Goal: Task Accomplishment & Management: Use online tool/utility

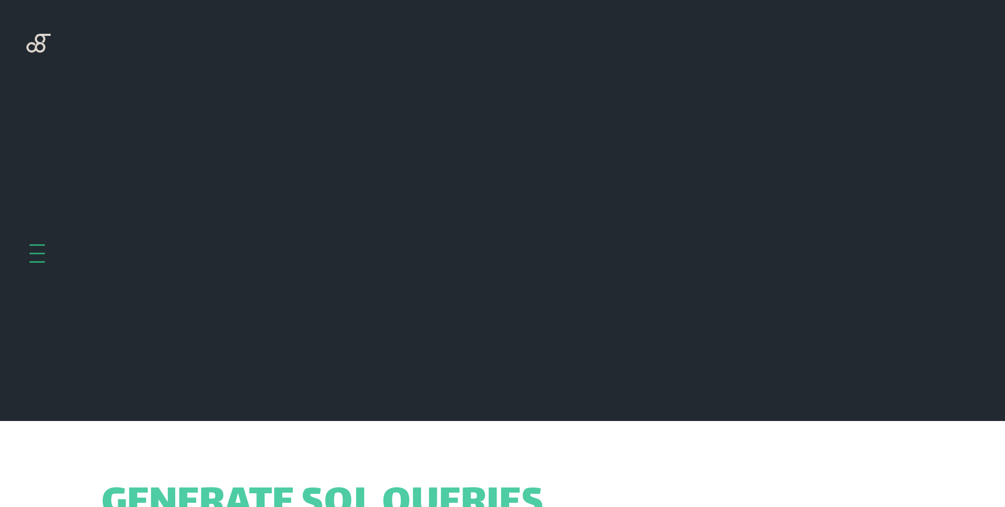
scroll to position [421, 0]
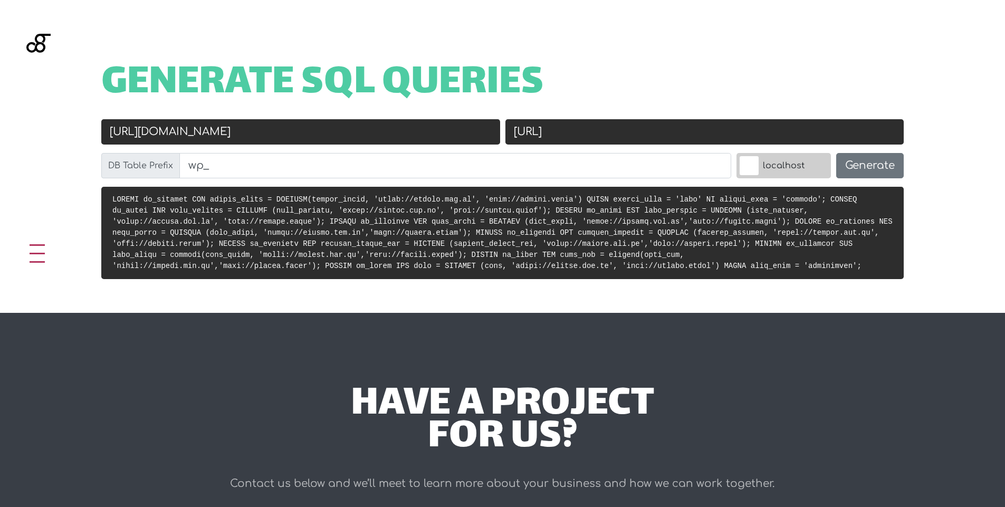
click at [339, 133] on input "https://celape.com.br" at bounding box center [300, 131] width 399 height 25
drag, startPoint x: 323, startPoint y: 136, endPoint x: 263, endPoint y: 137, distance: 59.6
click at [263, 137] on input "https://celape.com.br" at bounding box center [300, 131] width 399 height 25
drag, startPoint x: 236, startPoint y: 139, endPoint x: 262, endPoint y: 134, distance: 26.9
click at [201, 143] on input "https://celape.com.br" at bounding box center [300, 131] width 399 height 25
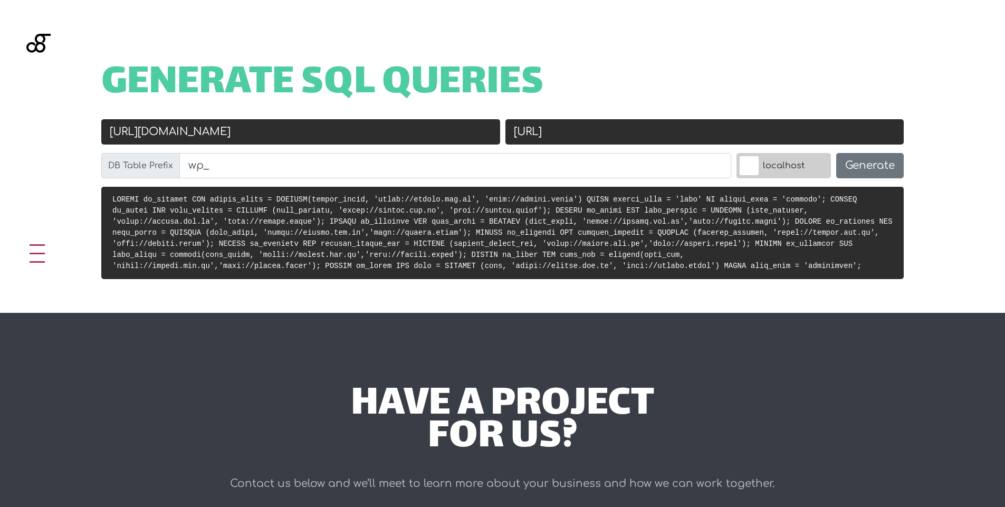
click at [263, 133] on input "https://celape.com.br" at bounding box center [300, 131] width 399 height 25
click at [265, 131] on input "https://celape.com.br" at bounding box center [300, 131] width 399 height 25
drag, startPoint x: 246, startPoint y: 136, endPoint x: 150, endPoint y: 136, distance: 96.0
click at [150, 136] on input "https://celape.com.br" at bounding box center [300, 131] width 399 height 25
paste input "[URL][PERSON_NAME]"
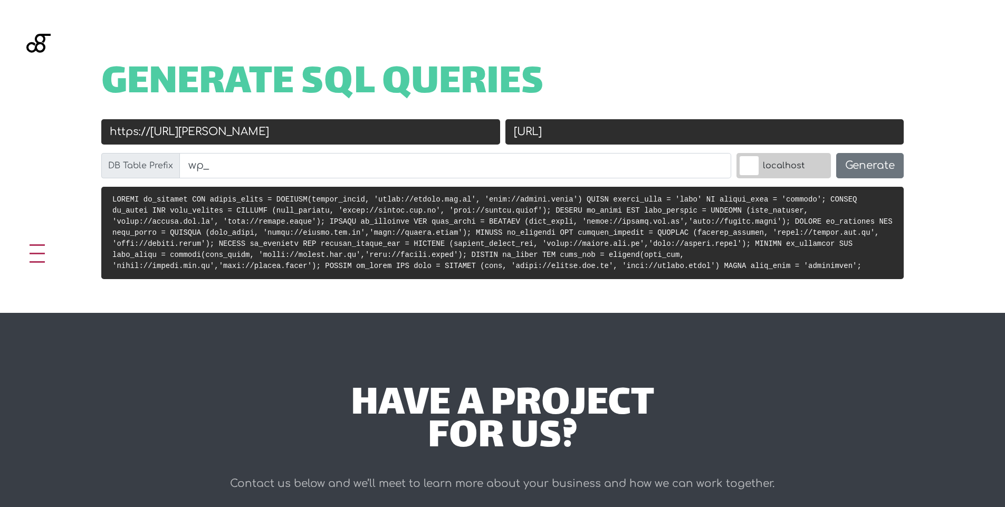
click at [137, 131] on input "https://http://angelica-elementor.local/" at bounding box center [300, 131] width 399 height 25
drag, startPoint x: 666, startPoint y: 133, endPoint x: 546, endPoint y: 138, distance: 119.9
click at [546, 138] on input "http://celape.local" at bounding box center [704, 131] width 399 height 25
drag, startPoint x: 144, startPoint y: 132, endPoint x: 76, endPoint y: 137, distance: 67.7
click at [76, 137] on div "Generate SQL Queries Old URL http://http://angelica-elementor.local/ New URL ht…" at bounding box center [502, 156] width 1005 height 313
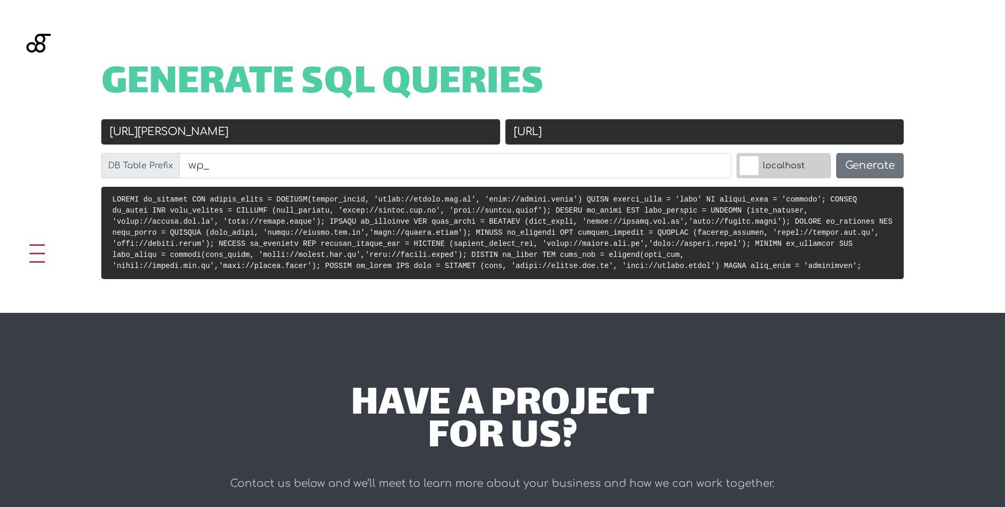
type input "http://angelica-elementor.local/"
drag, startPoint x: 535, startPoint y: 132, endPoint x: 540, endPoint y: 136, distance: 6.4
click at [538, 135] on input "http://celape.local" at bounding box center [704, 131] width 399 height 25
drag, startPoint x: 657, startPoint y: 138, endPoint x: 652, endPoint y: 139, distance: 5.4
click at [657, 138] on input "https://celape.local" at bounding box center [704, 131] width 399 height 25
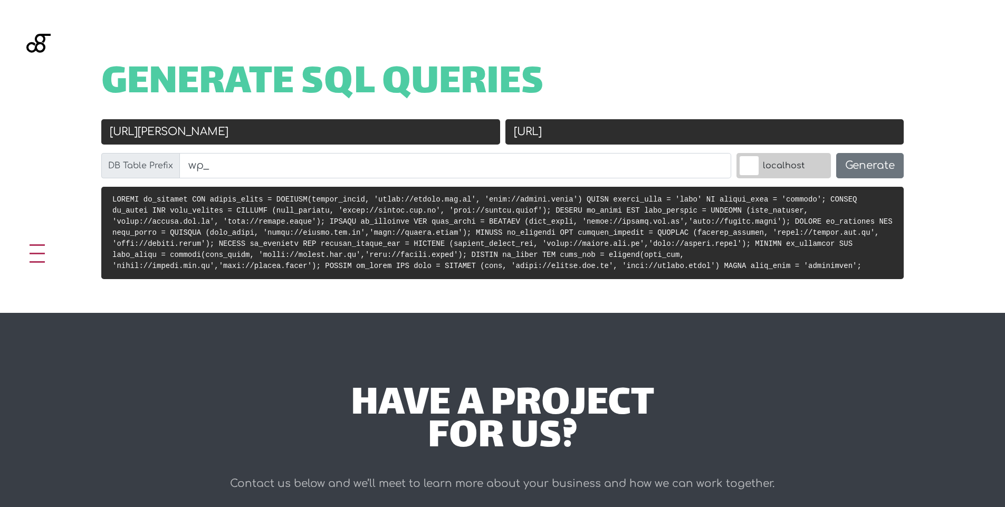
drag, startPoint x: 637, startPoint y: 139, endPoint x: 557, endPoint y: 138, distance: 80.2
click at [557, 138] on input "https://celape.local" at bounding box center [704, 131] width 399 height 25
paste input "temp.angelicapereira.com.br"
type input "[URL][DOMAIN_NAME]"
click at [882, 172] on button "Generate" at bounding box center [870, 165] width 68 height 25
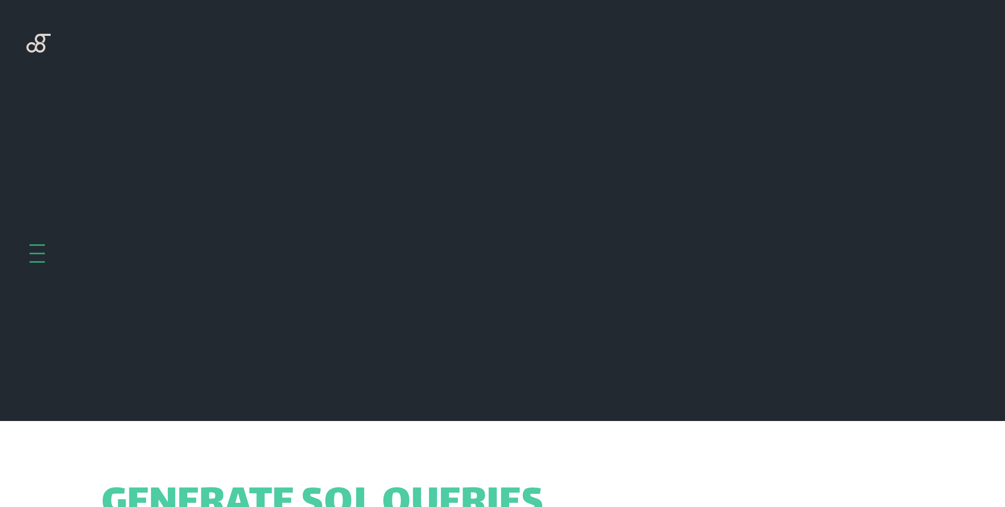
scroll to position [421, 0]
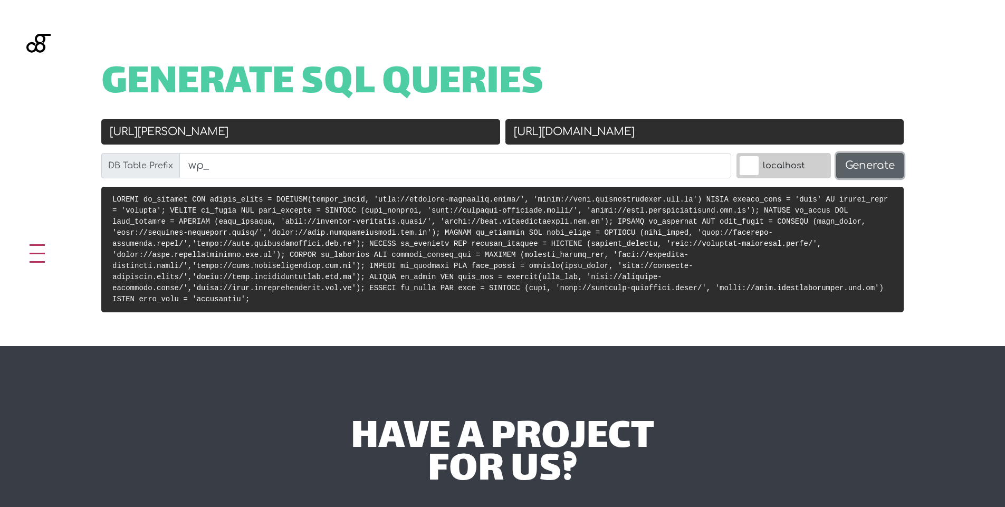
click at [895, 167] on button "Generate" at bounding box center [870, 165] width 68 height 25
click at [584, 227] on pre at bounding box center [502, 250] width 802 height 126
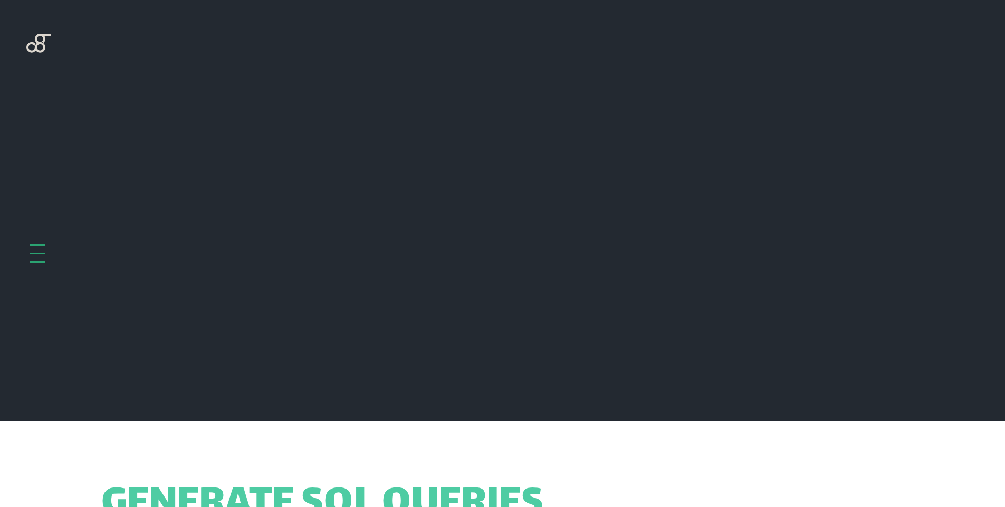
scroll to position [421, 0]
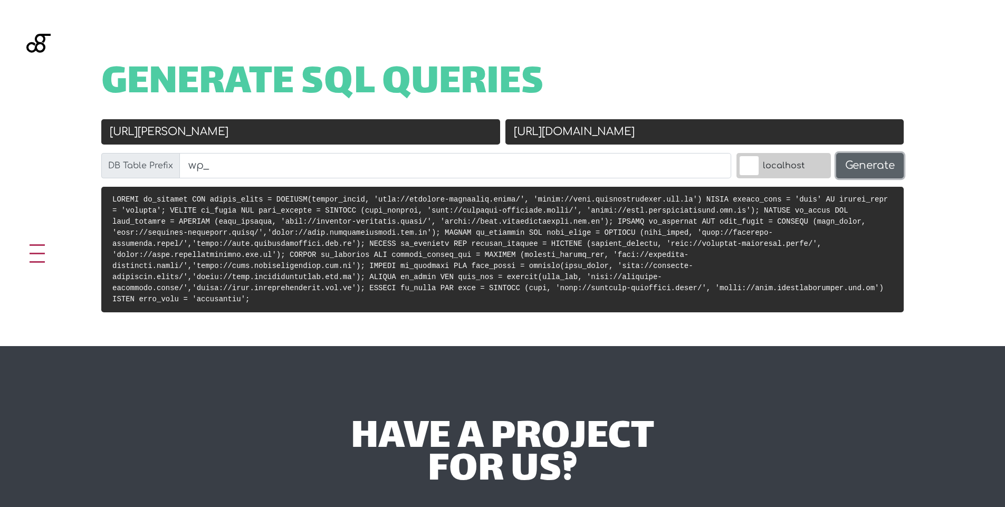
click at [853, 164] on button "Generate" at bounding box center [870, 165] width 68 height 25
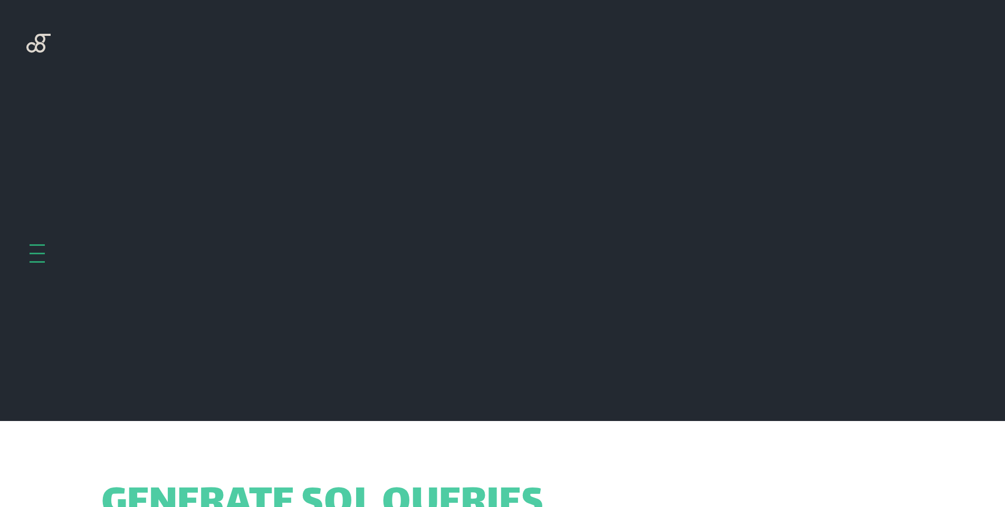
scroll to position [421, 0]
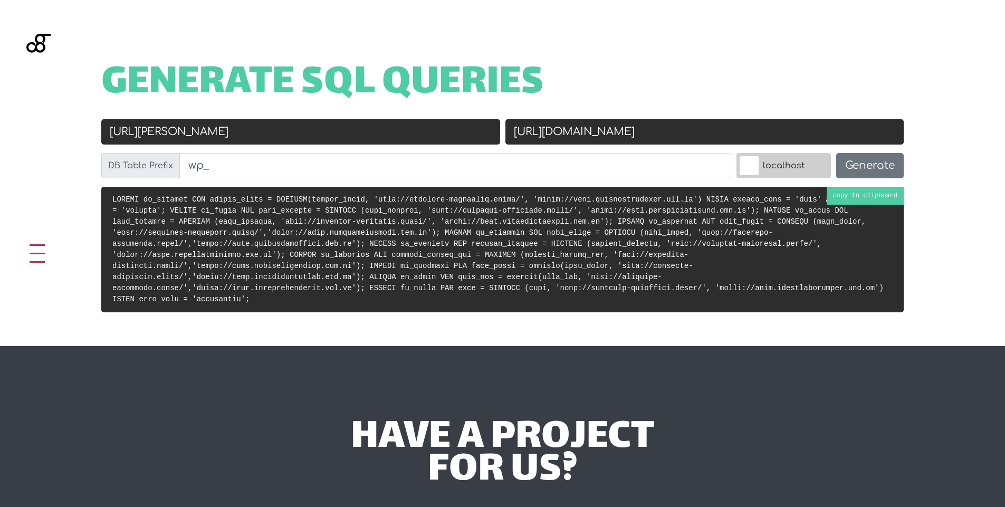
click at [478, 238] on pre at bounding box center [502, 250] width 802 height 126
click at [338, 141] on input "[URL][PERSON_NAME]" at bounding box center [300, 131] width 399 height 25
click at [677, 130] on input "[URL][DOMAIN_NAME]" at bounding box center [704, 131] width 399 height 25
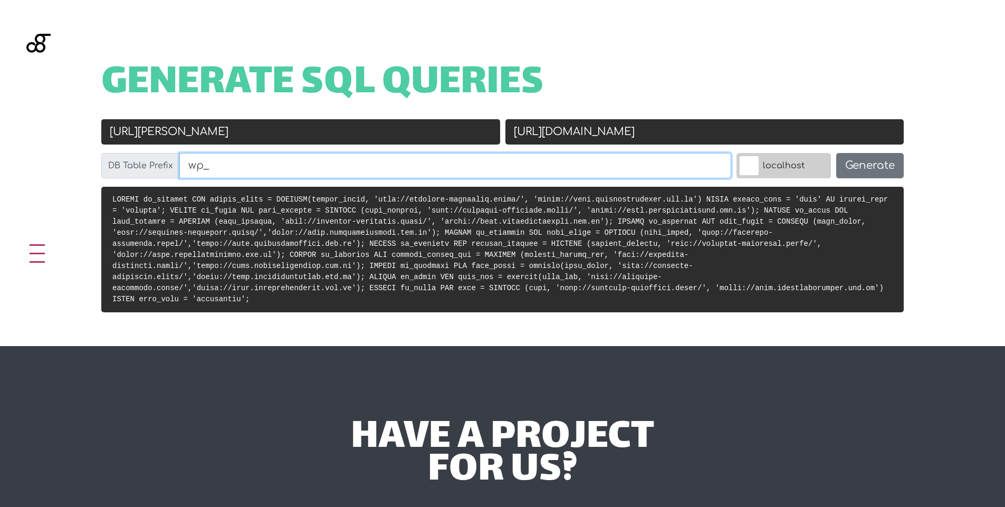
click at [503, 162] on input "wp_" at bounding box center [455, 165] width 552 height 25
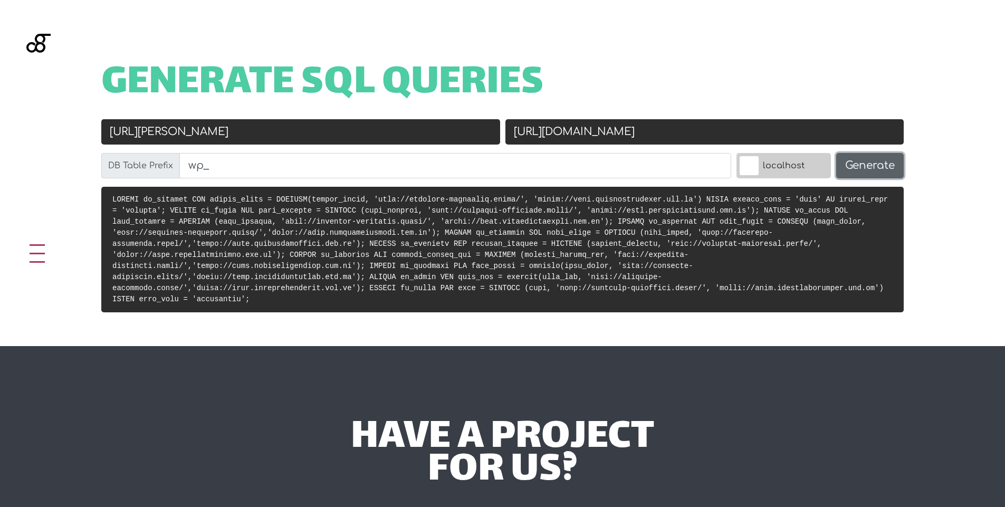
click at [853, 158] on button "Generate" at bounding box center [870, 165] width 68 height 25
click at [525, 263] on code at bounding box center [500, 249] width 776 height 108
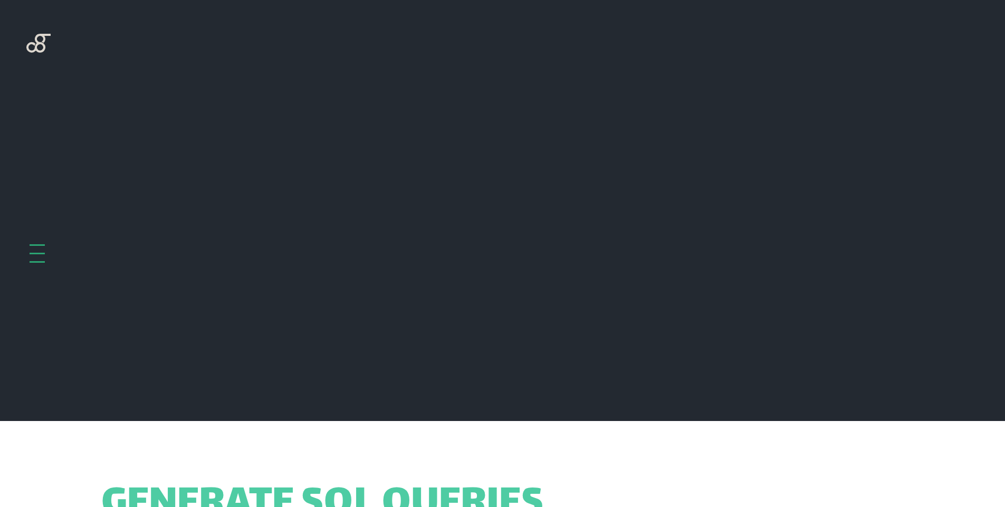
scroll to position [421, 0]
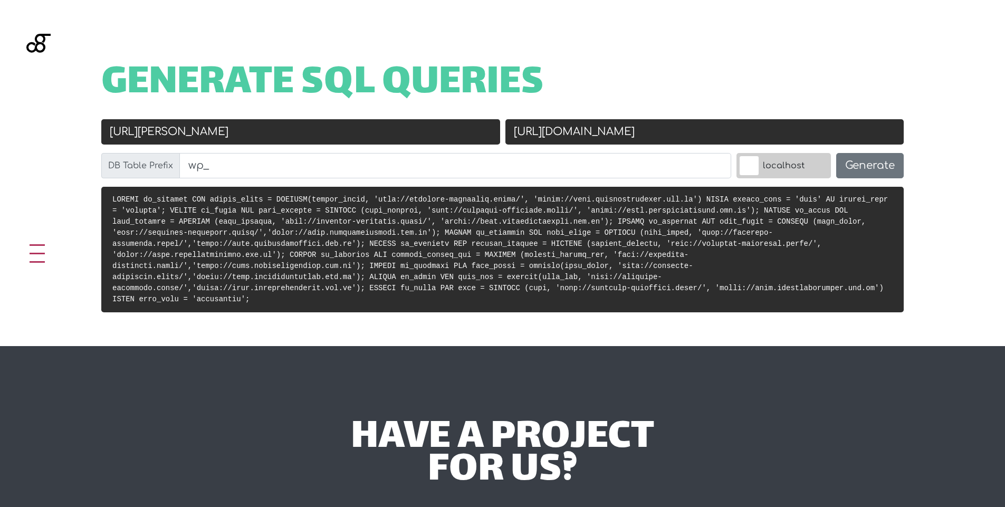
click at [415, 123] on input "[URL][PERSON_NAME]" at bounding box center [300, 131] width 399 height 25
paste input "text"
type input "[URL][PERSON_NAME]"
click at [866, 175] on button "Generate" at bounding box center [870, 165] width 68 height 25
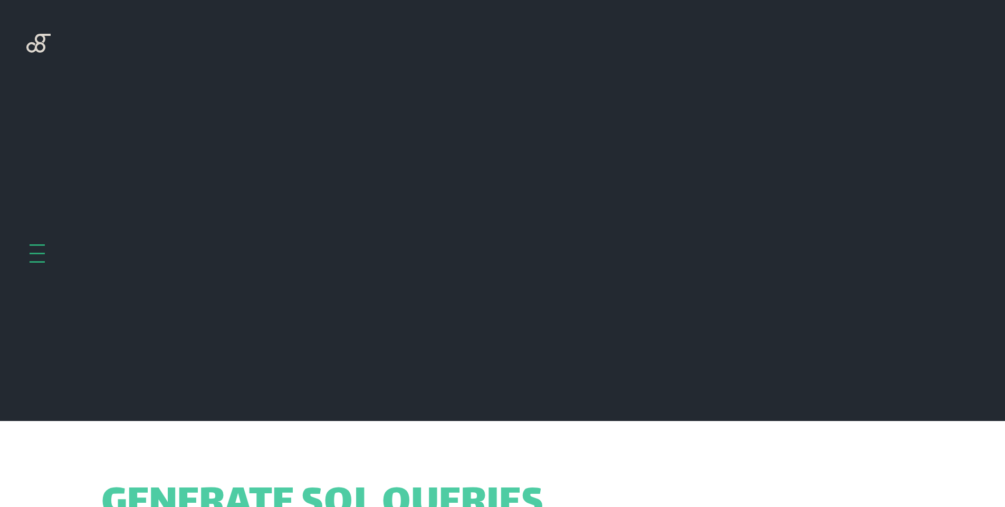
scroll to position [421, 0]
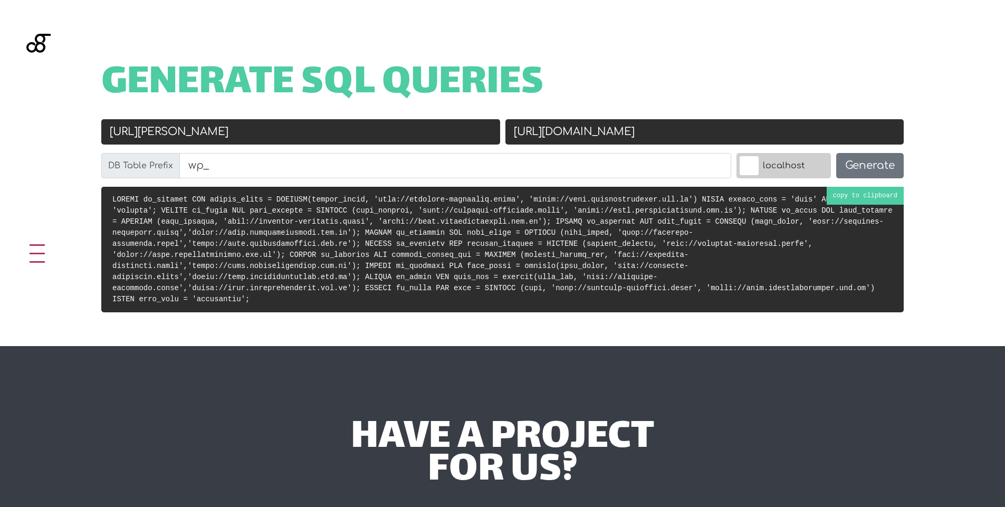
click at [882, 203] on code at bounding box center [502, 249] width 780 height 108
click at [738, 125] on input "[URL][DOMAIN_NAME]" at bounding box center [704, 131] width 399 height 25
click at [723, 132] on input "[URL][DOMAIN_NAME]" at bounding box center [704, 131] width 399 height 25
drag, startPoint x: 723, startPoint y: 132, endPoint x: 467, endPoint y: 137, distance: 255.9
click at [466, 140] on div "Old URL [URL][PERSON_NAME] New URL [URL][DOMAIN_NAME] DB Table Prefix wp_ local…" at bounding box center [503, 153] width 808 height 68
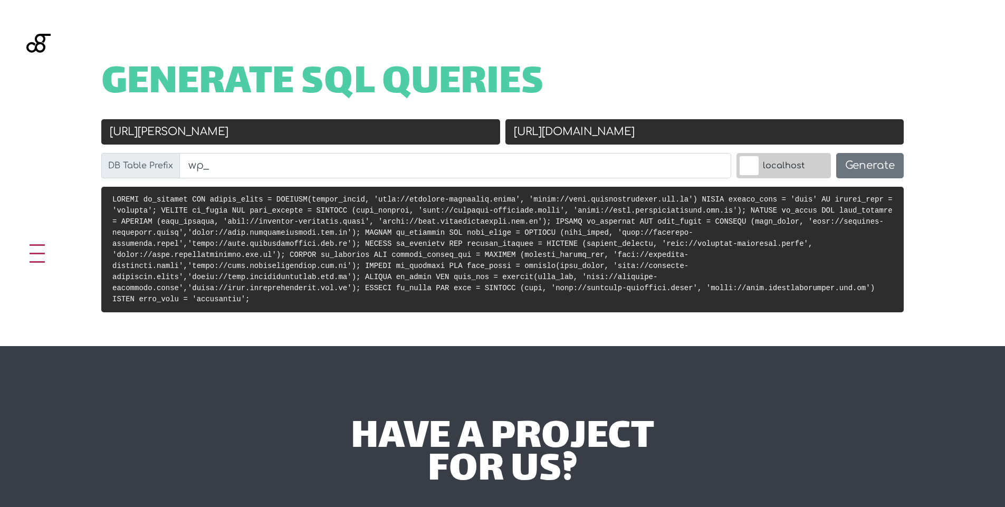
click at [752, 129] on input "[URL][DOMAIN_NAME]" at bounding box center [704, 131] width 399 height 25
